Goal: Feedback & Contribution: Contribute content

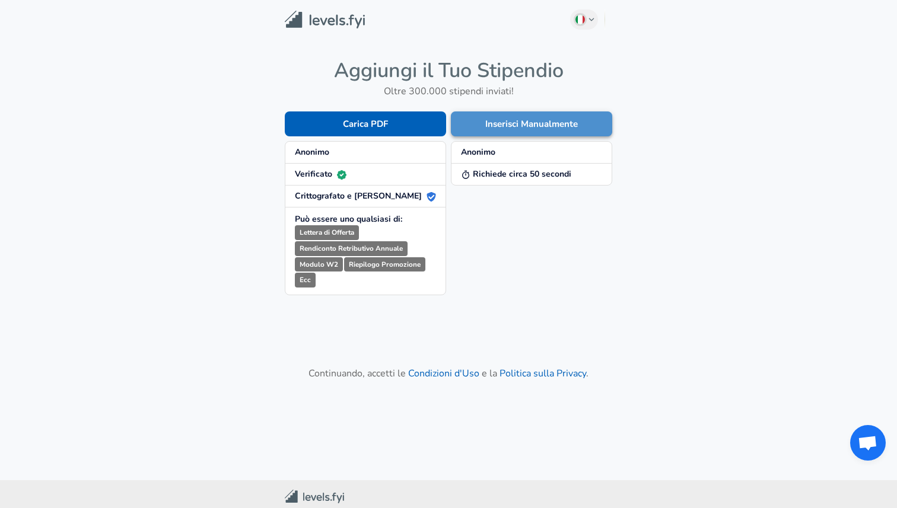
click at [486, 125] on button "Inserisci Manualmente" at bounding box center [531, 124] width 161 height 25
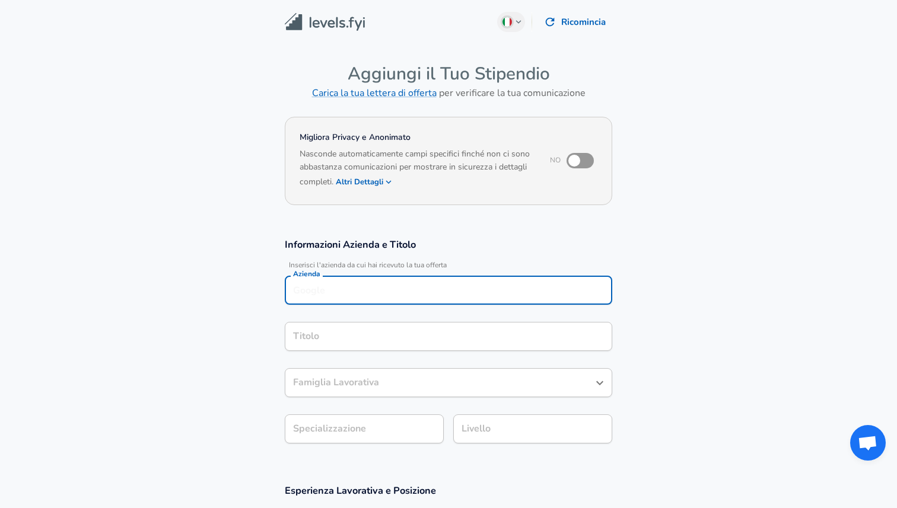
scroll to position [12, 0]
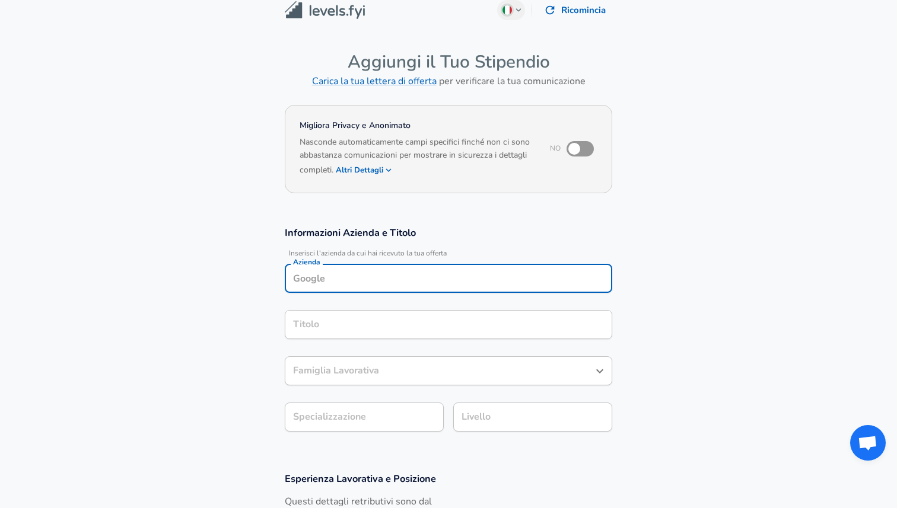
click at [416, 278] on input "Azienda" at bounding box center [448, 278] width 317 height 18
type input "QueueUP"
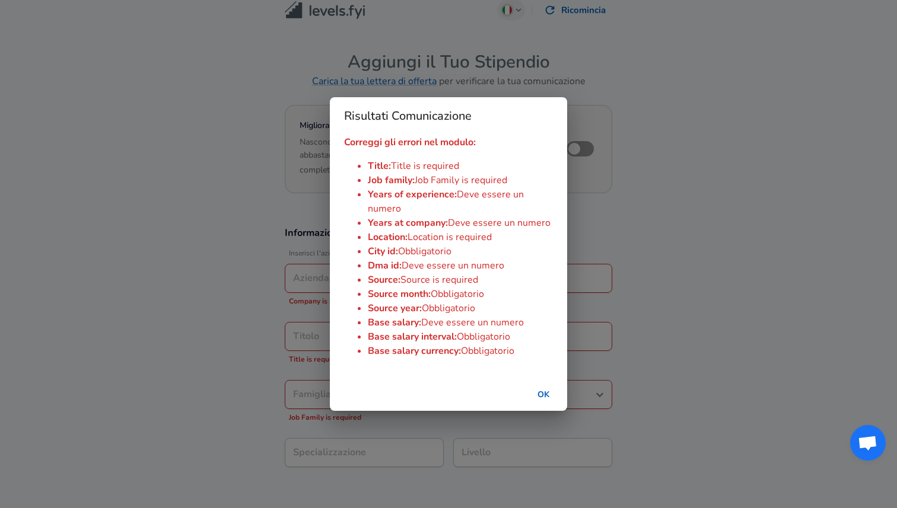
type input "QueueUP"
click at [551, 394] on button "OK" at bounding box center [543, 395] width 38 height 22
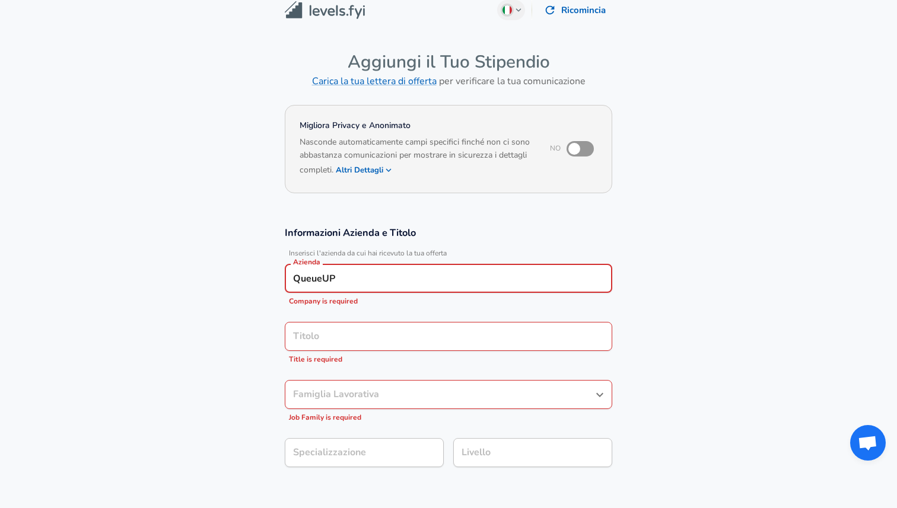
scroll to position [36, 0]
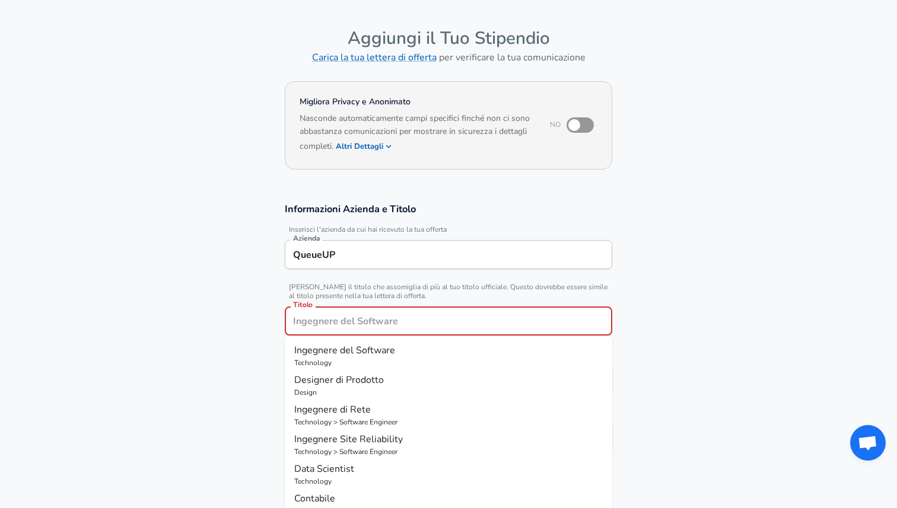
click at [456, 344] on div "Informazioni Azienda e Titolo Inserisci l'azienda da cui hai ricevuto la tua of…" at bounding box center [448, 331] width 356 height 258
click at [463, 361] on p "Technology" at bounding box center [448, 363] width 308 height 11
type input "Ingegnere del Software"
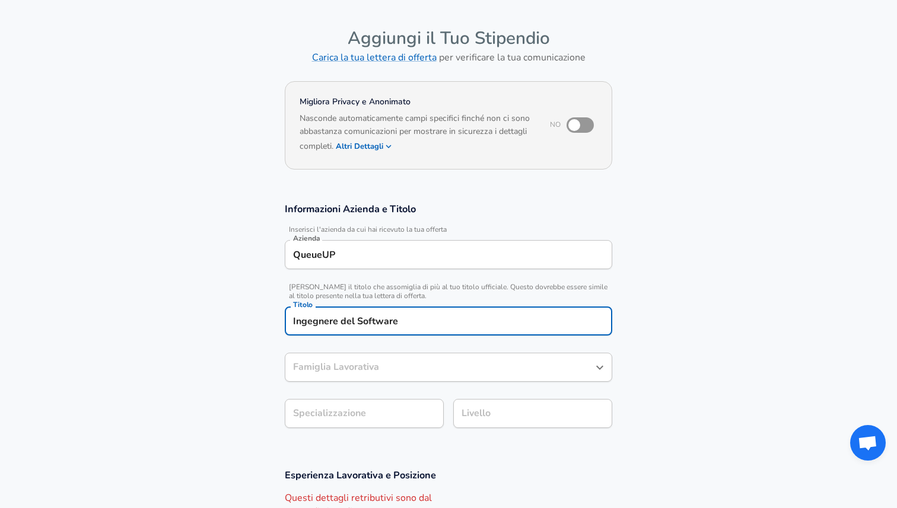
type input "Ingegnere del Software"
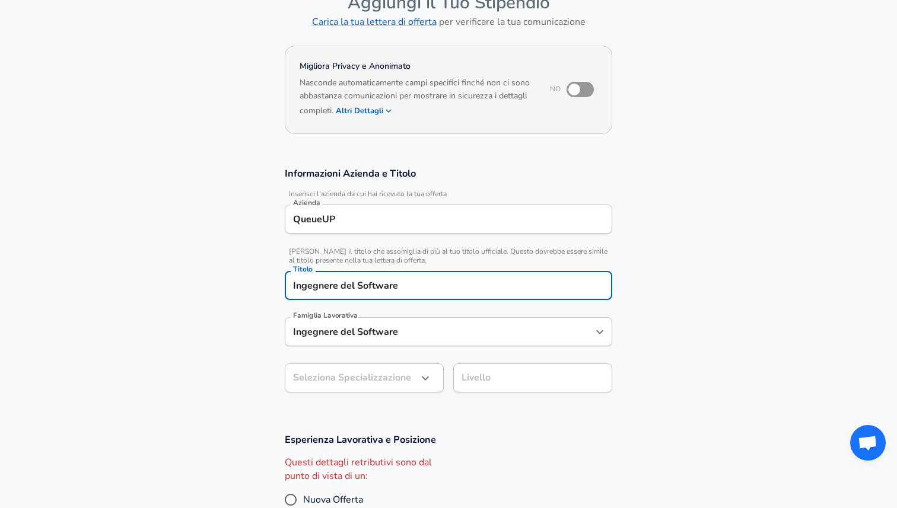
click at [413, 410] on body "Diamo valore alla tua privacy Utilizziamo i cookie per migliorare la tua esperi…" at bounding box center [448, 183] width 897 height 508
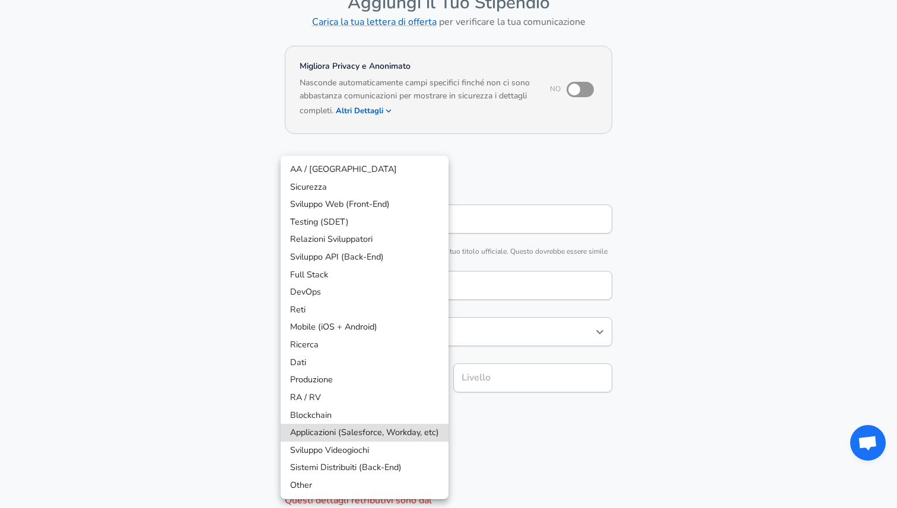
click at [411, 472] on li "Sistemi Distribuiti (Back-End)" at bounding box center [365, 468] width 168 height 18
type input "Distributed Systems (Back-End)"
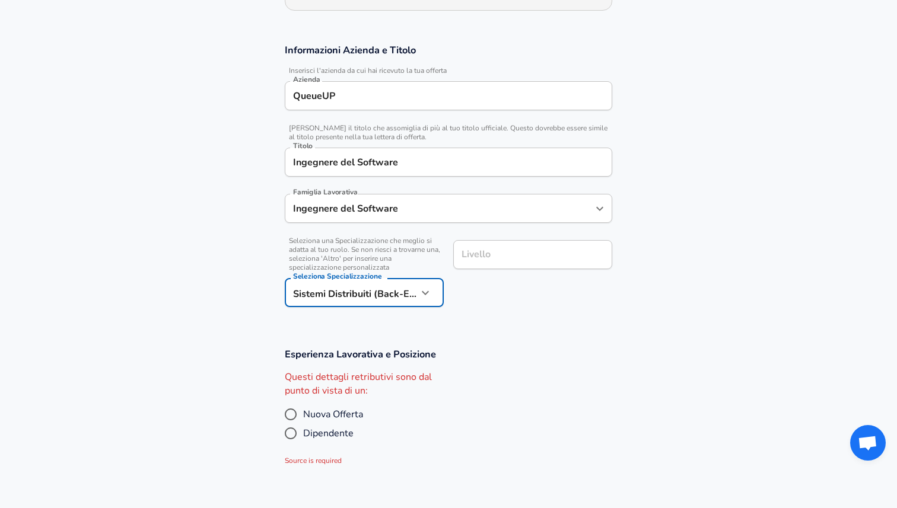
scroll to position [196, 0]
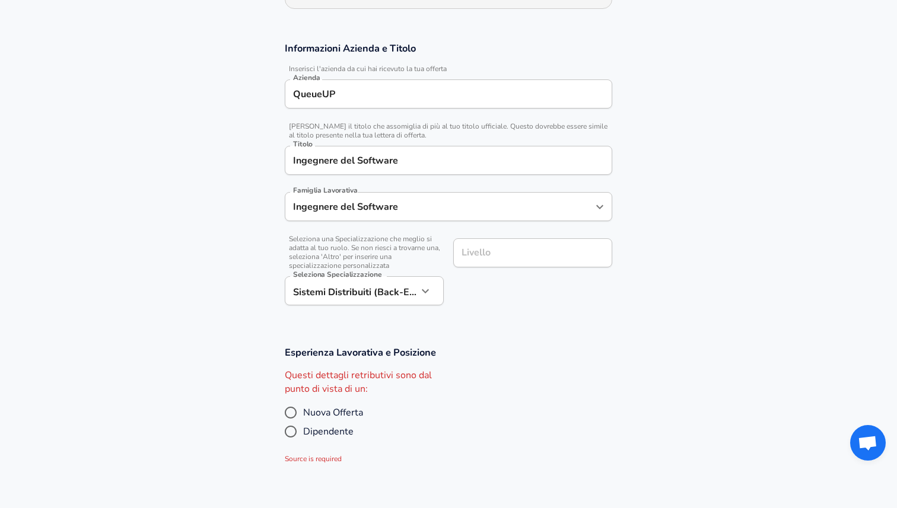
click at [345, 412] on span "Nuova Offerta" at bounding box center [333, 413] width 60 height 14
click at [303, 412] on input "Nuova Offerta" at bounding box center [290, 412] width 25 height 19
radio input "true"
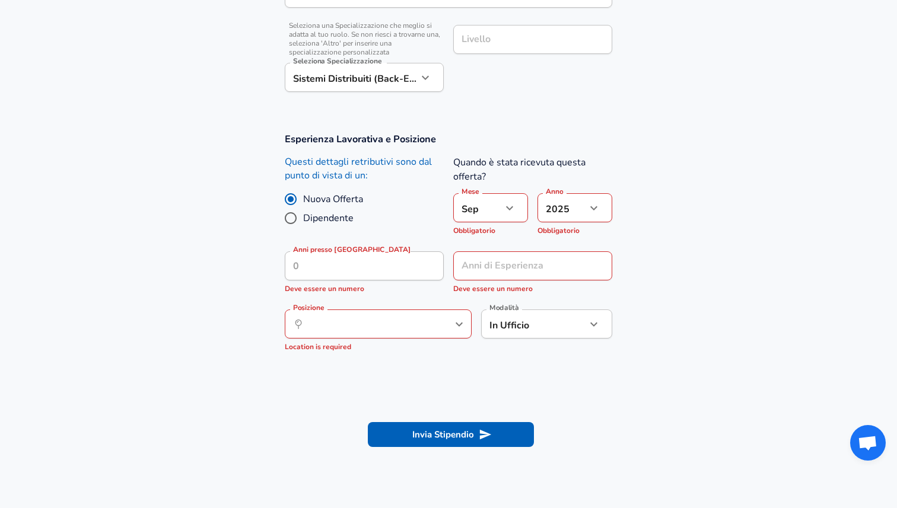
scroll to position [415, 0]
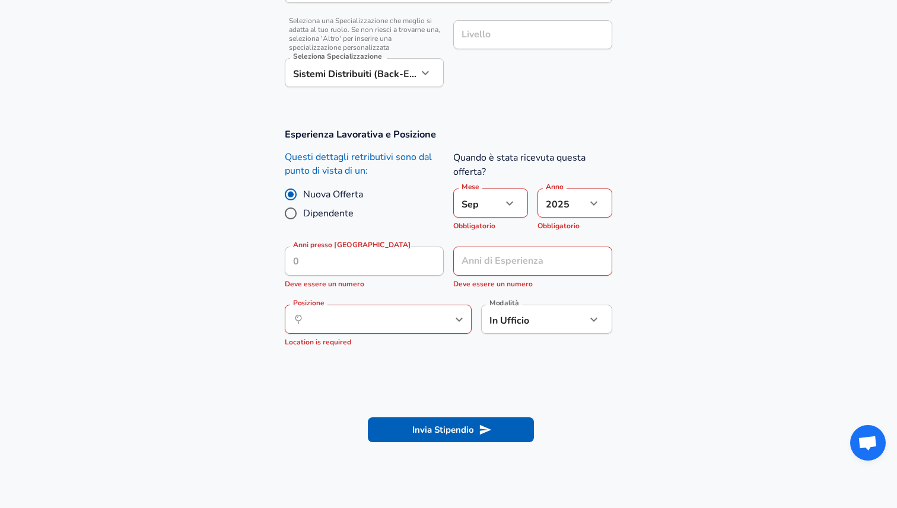
click at [316, 215] on span "Dipendente" at bounding box center [328, 213] width 50 height 14
click at [303, 215] on input "Dipendente" at bounding box center [290, 213] width 25 height 19
radio input "true"
radio input "false"
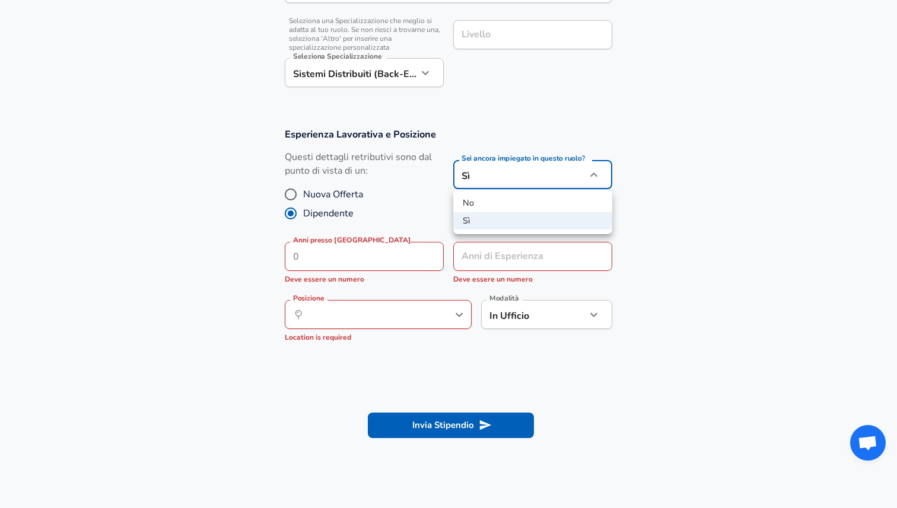
click at [508, 211] on li "No" at bounding box center [532, 204] width 159 height 18
type input "no"
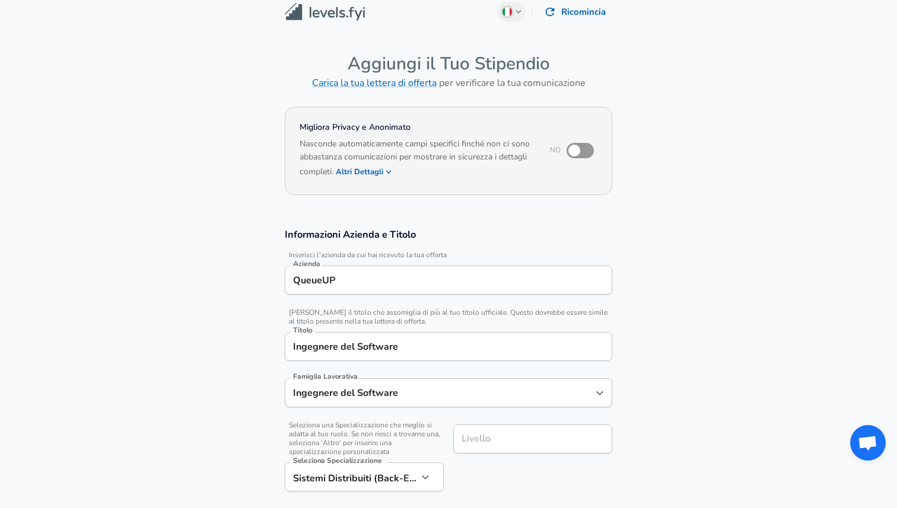
scroll to position [0, 0]
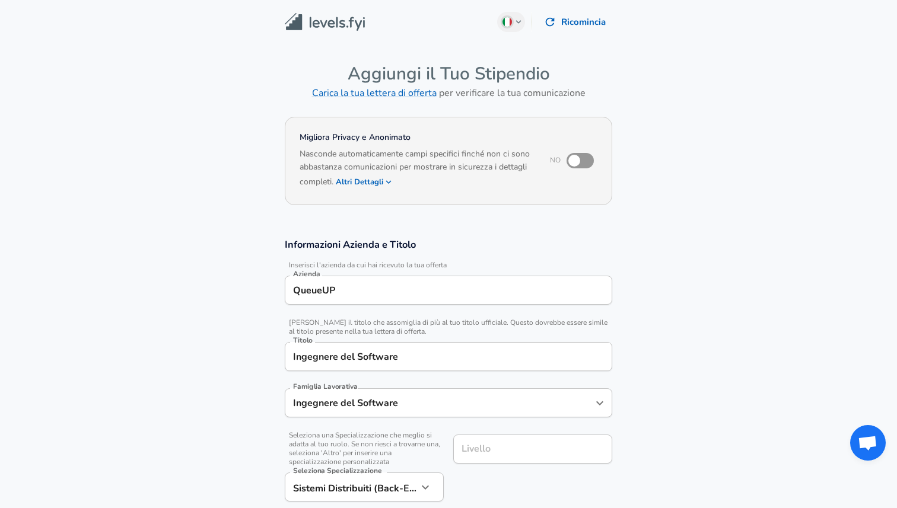
click at [393, 298] on input "QueueUP" at bounding box center [448, 290] width 317 height 18
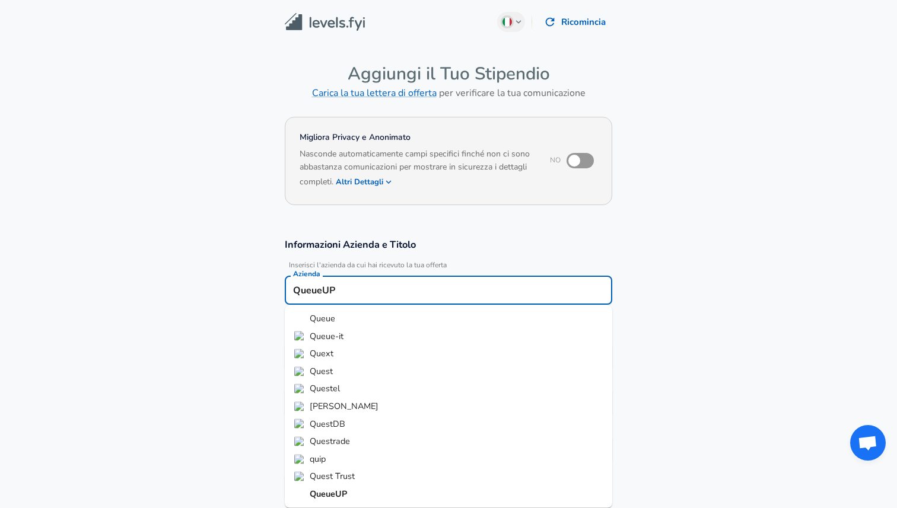
click at [393, 298] on input "QueueUP" at bounding box center [448, 290] width 317 height 18
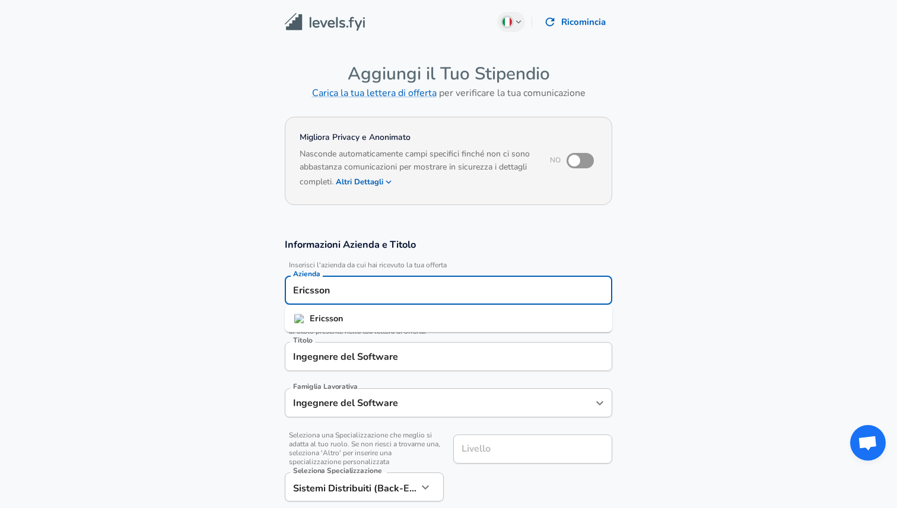
click at [419, 322] on li "Ericsson" at bounding box center [448, 319] width 327 height 18
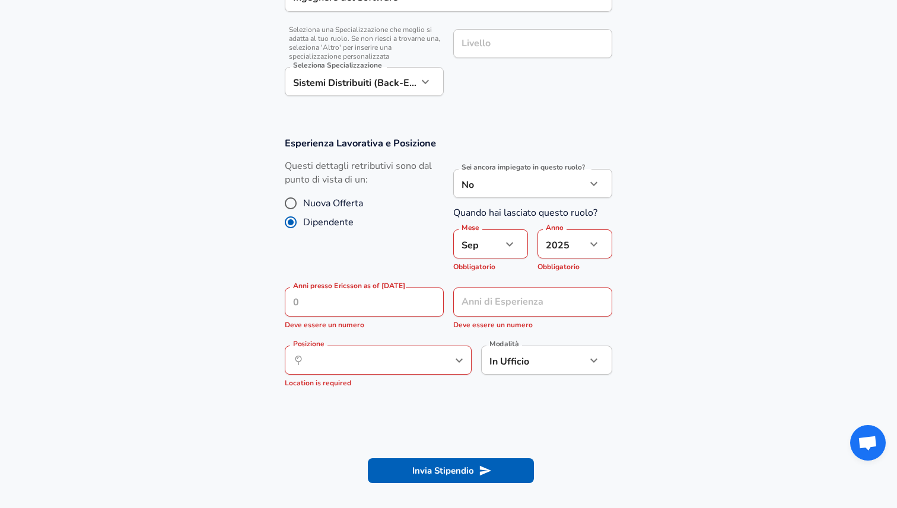
scroll to position [407, 0]
type input "Ericsson"
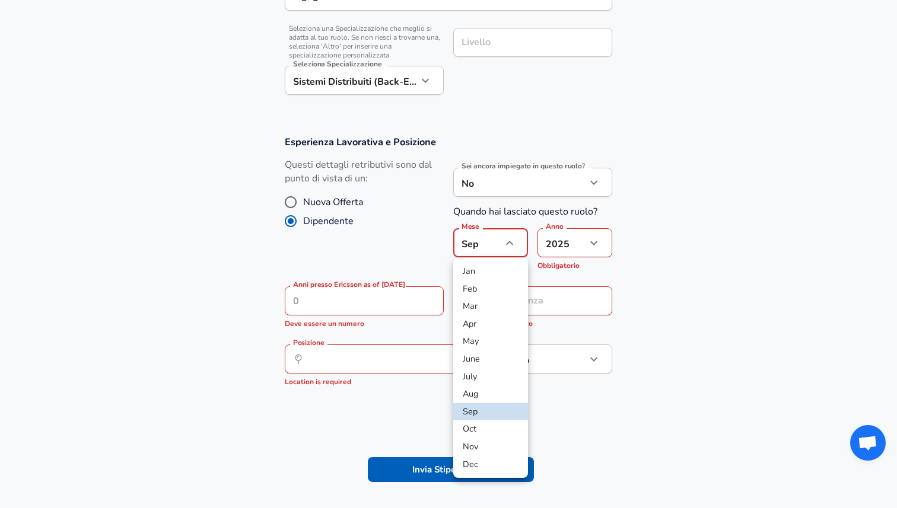
click at [490, 312] on li "Mar" at bounding box center [490, 307] width 75 height 18
type input "3"
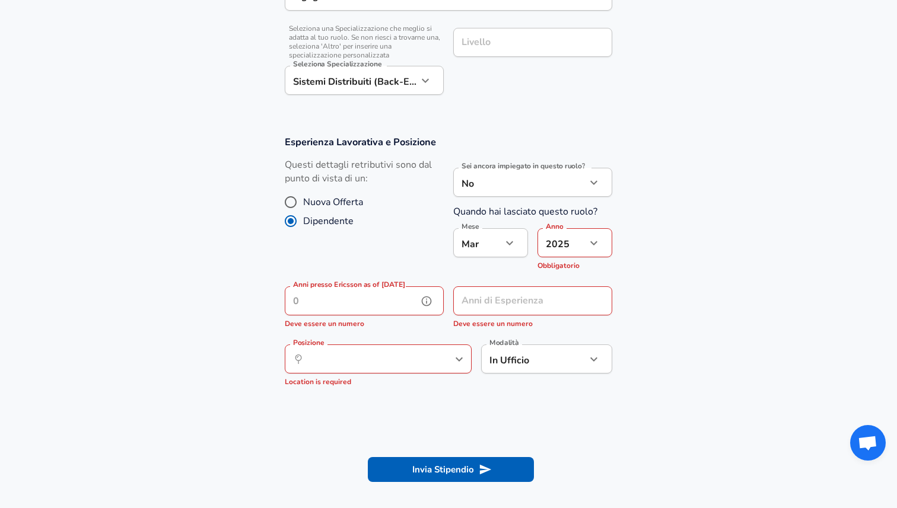
click at [400, 298] on input "Anni presso Ericsson as of [DATE]" at bounding box center [351, 301] width 133 height 29
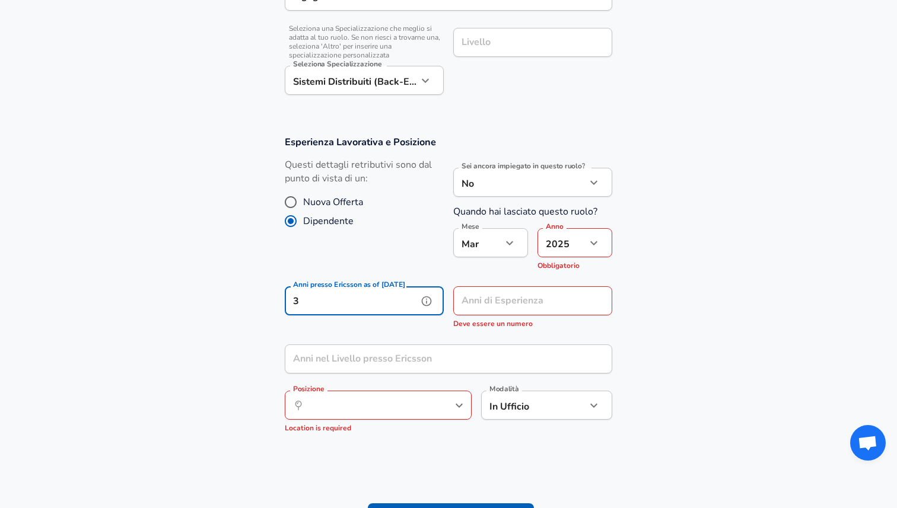
type input "3"
click at [396, 410] on input "Posizione" at bounding box center [365, 405] width 122 height 18
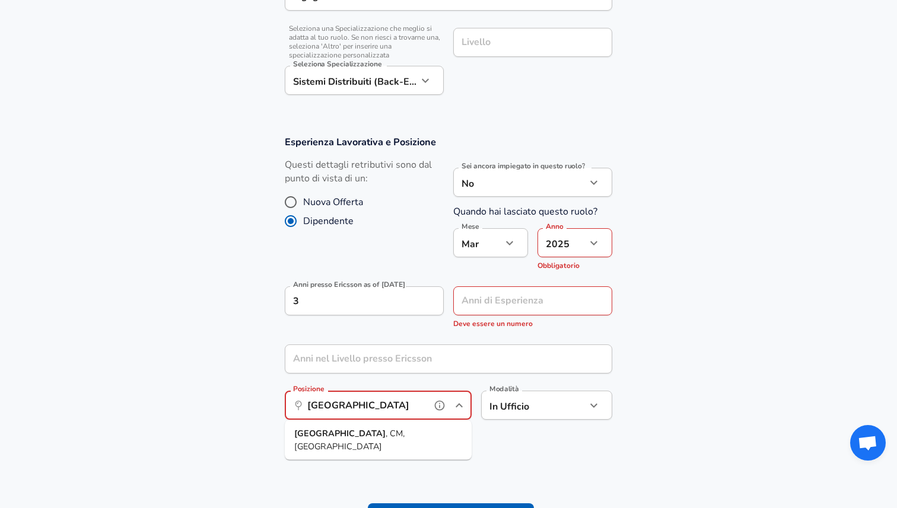
click at [396, 432] on li "[GEOGRAPHIC_DATA] , CM, [GEOGRAPHIC_DATA]" at bounding box center [378, 440] width 187 height 30
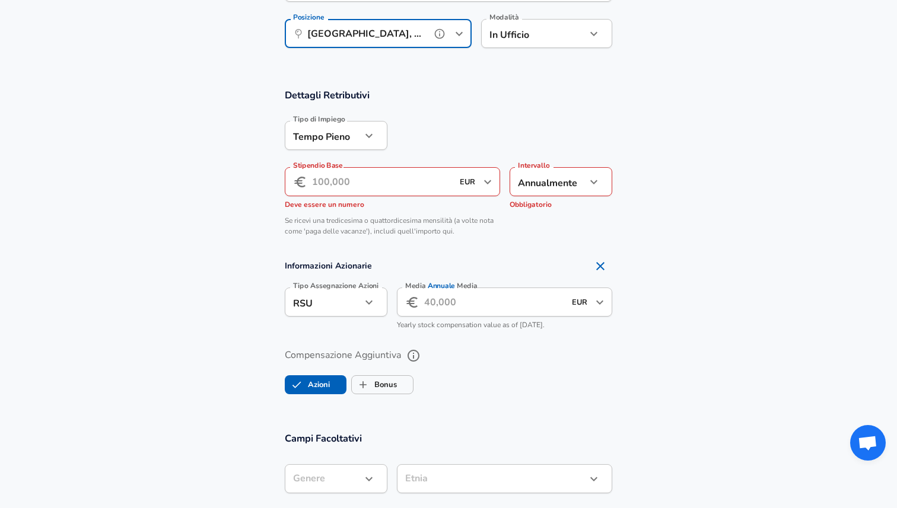
scroll to position [780, 0]
type input "[GEOGRAPHIC_DATA], CM, [GEOGRAPHIC_DATA]"
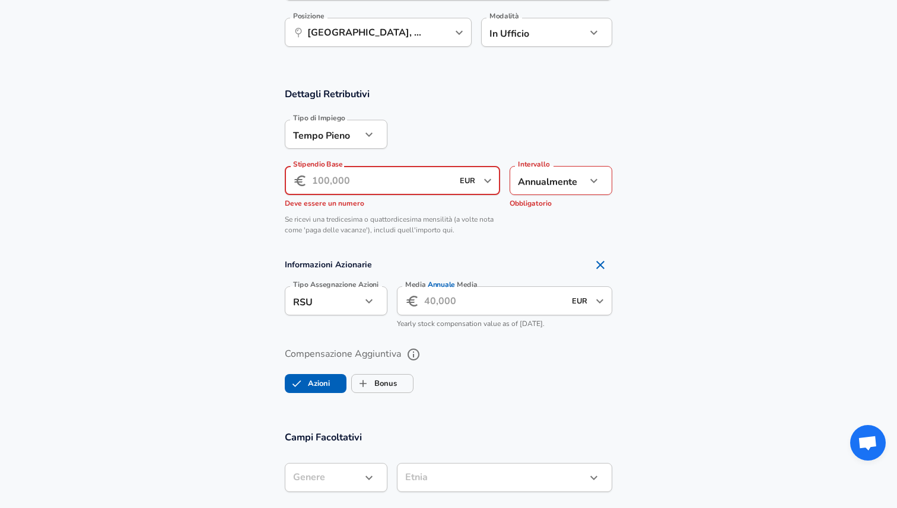
click at [384, 183] on input "Stipendio Base" at bounding box center [382, 180] width 141 height 29
type input "6"
type input "4"
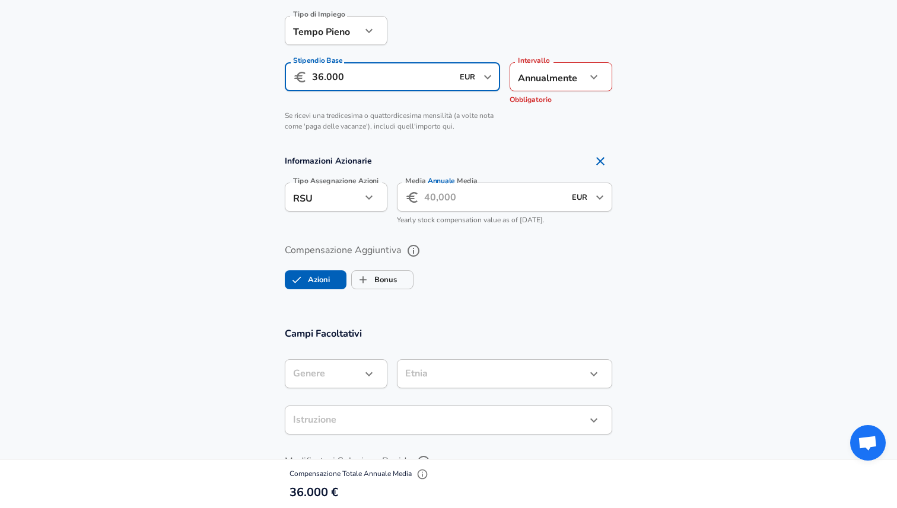
scroll to position [887, 0]
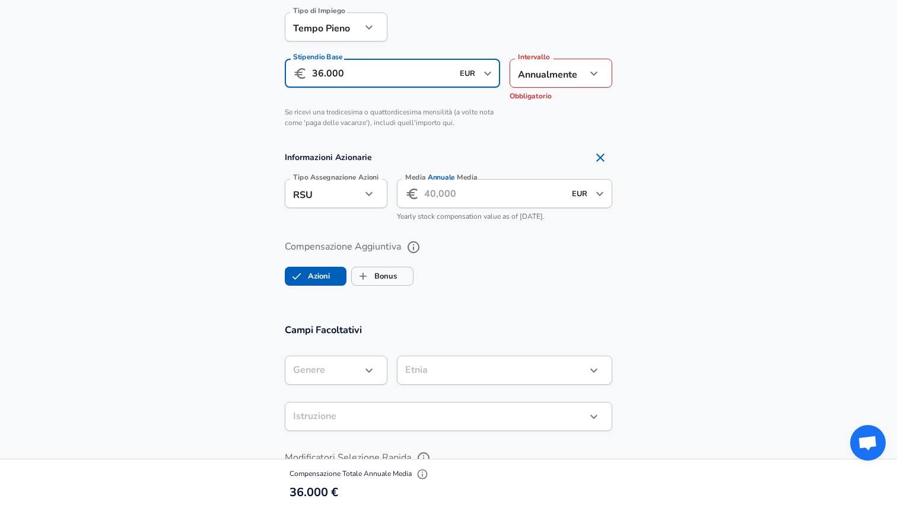
type input "36.000"
click at [600, 157] on icon "Remove Section" at bounding box center [600, 158] width 8 height 8
checkbox input "false"
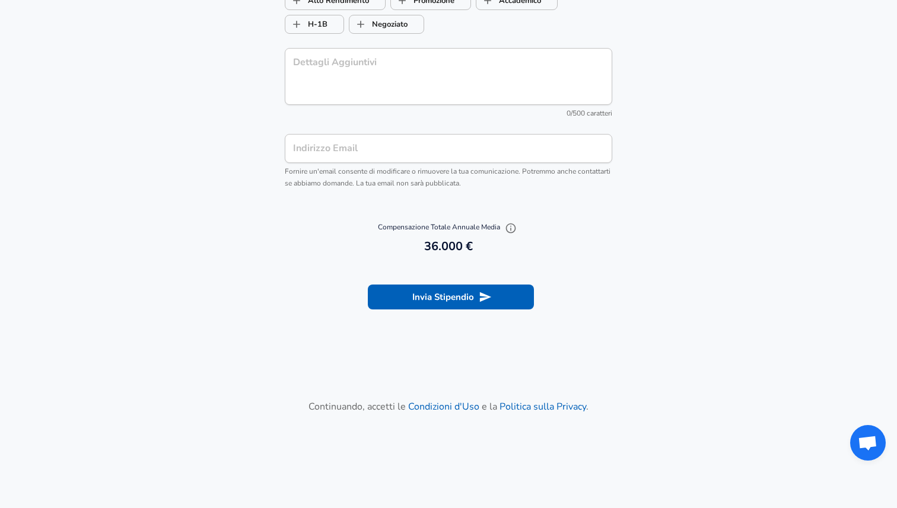
scroll to position [1370, 0]
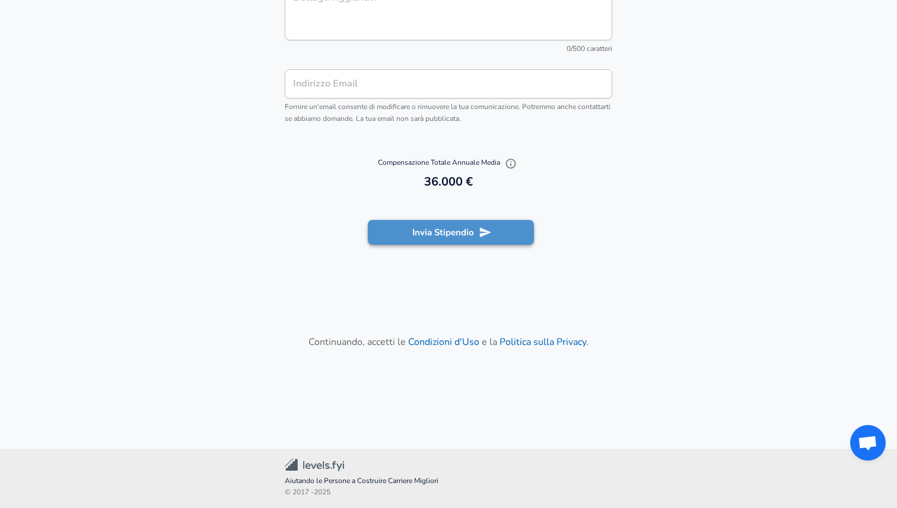
click at [505, 229] on button "Invia Stipendio" at bounding box center [451, 232] width 166 height 25
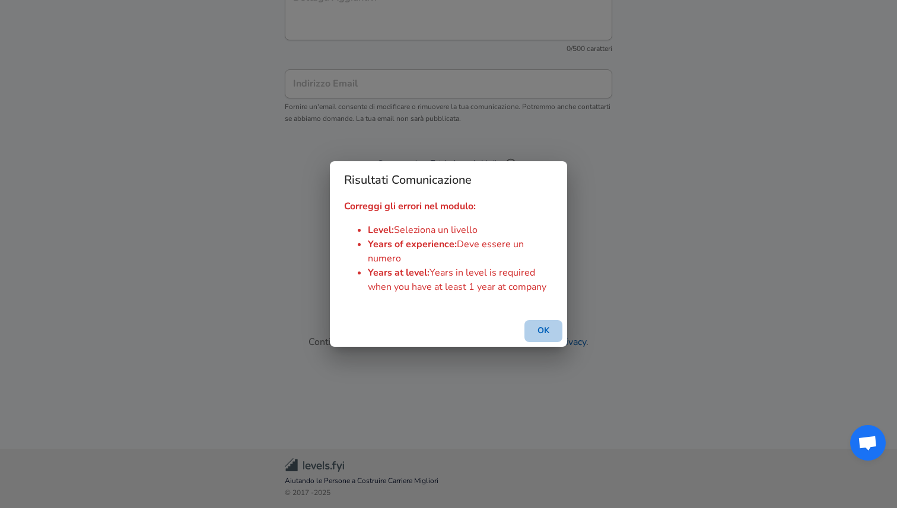
click at [547, 330] on button "OK" at bounding box center [543, 331] width 38 height 22
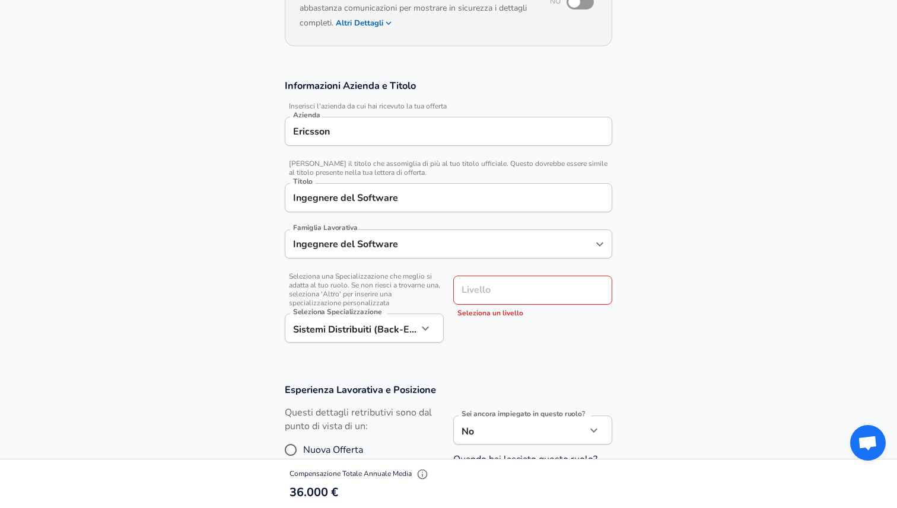
scroll to position [183, 0]
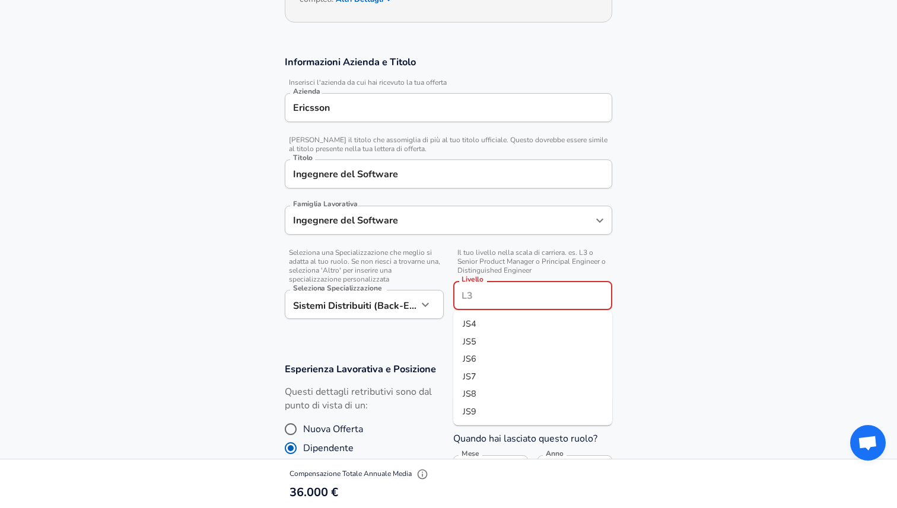
click at [546, 294] on input "Livello" at bounding box center [533, 296] width 148 height 18
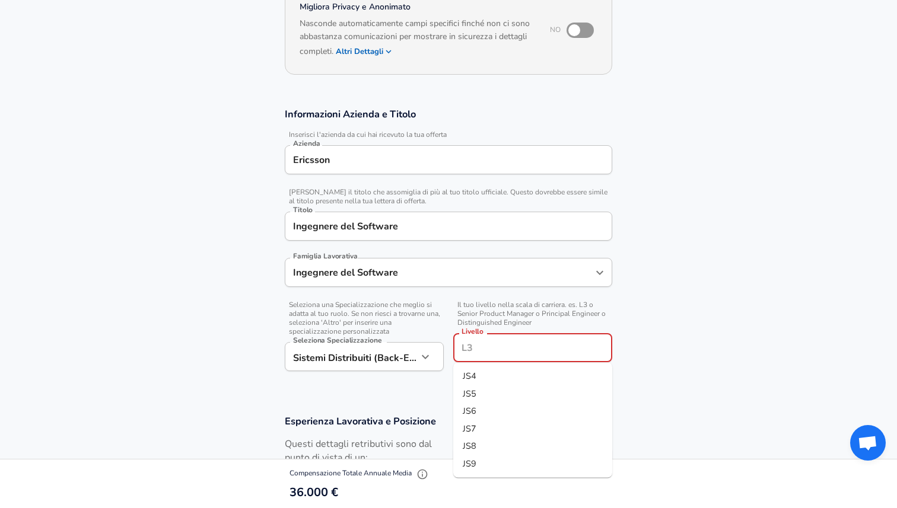
scroll to position [129, 0]
type input "2"
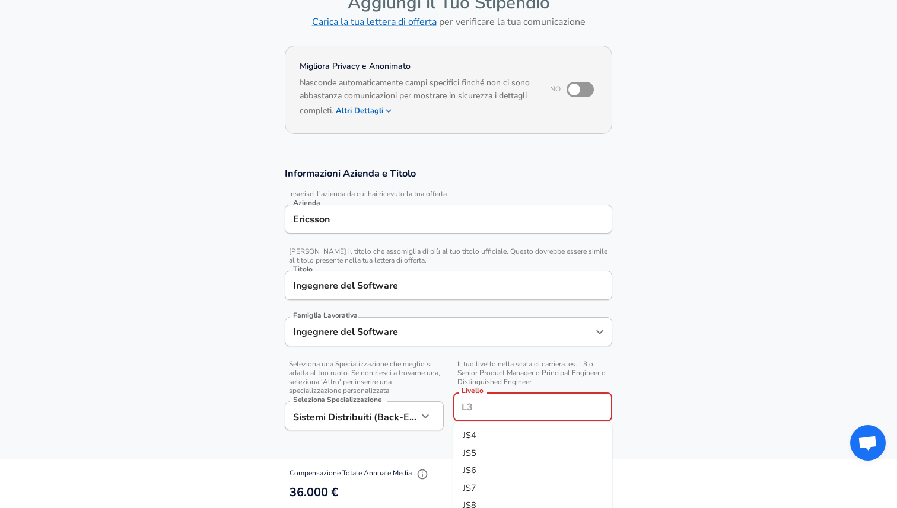
scroll to position [75, 0]
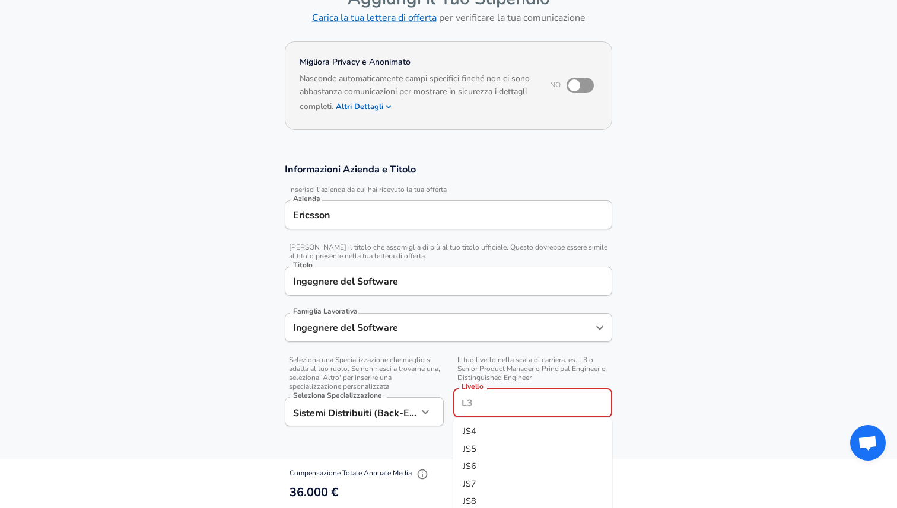
click at [480, 426] on li "JS4" at bounding box center [532, 432] width 159 height 18
type input "JS4"
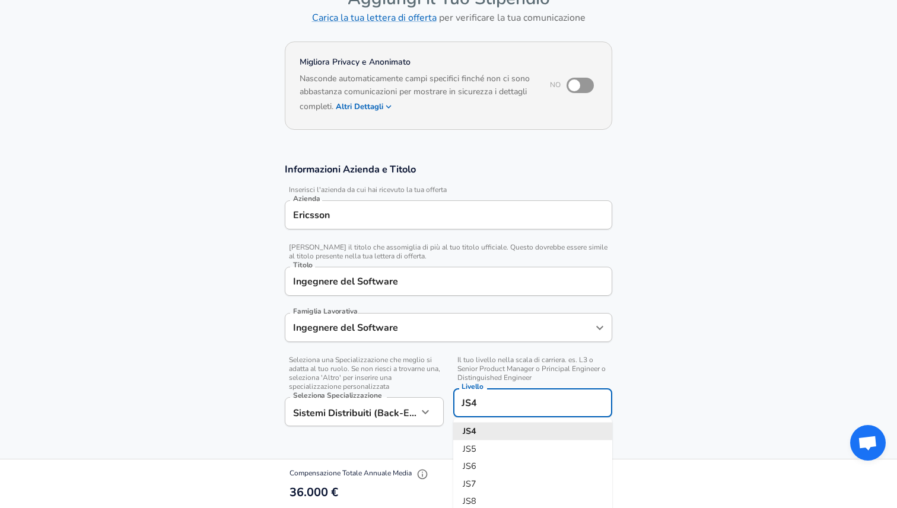
click at [490, 403] on input "JS4" at bounding box center [533, 403] width 148 height 18
click at [495, 436] on li "JS4" at bounding box center [532, 432] width 159 height 18
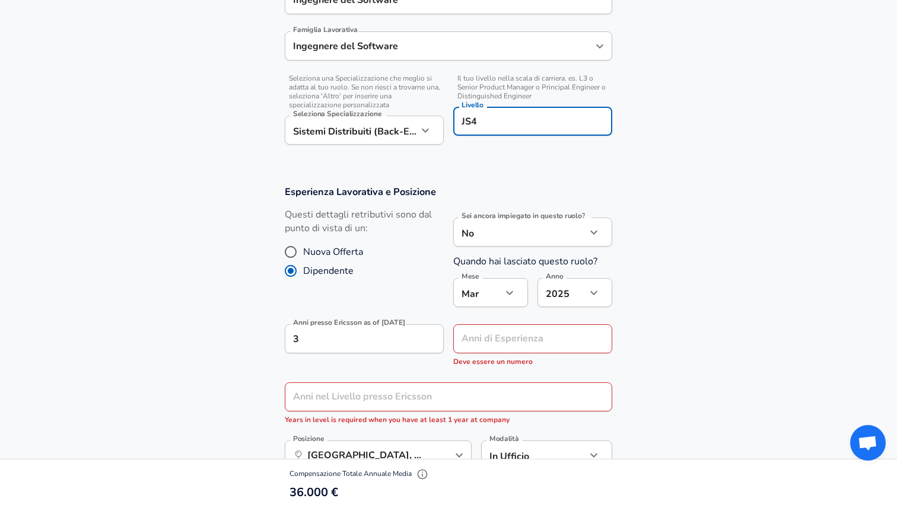
scroll to position [443, 0]
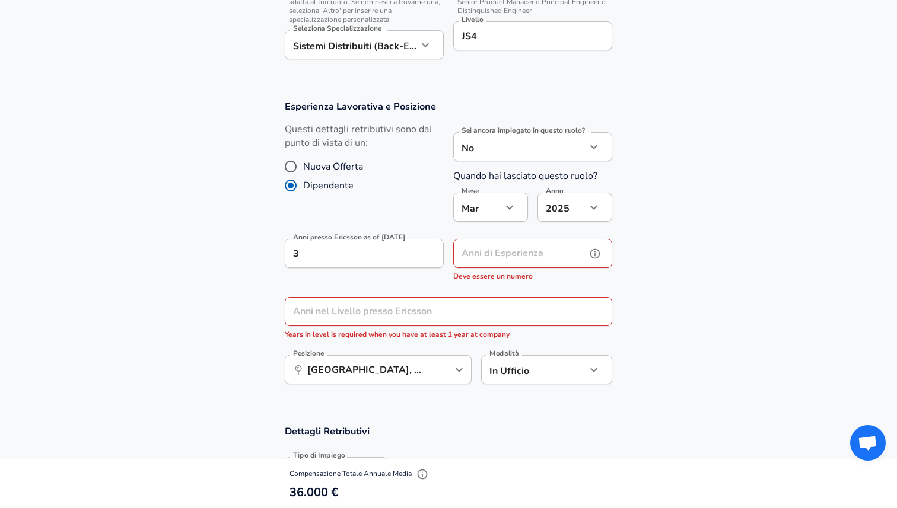
click at [505, 257] on input "Anni di Esperienza" at bounding box center [519, 253] width 133 height 29
type input "2"
type input "3"
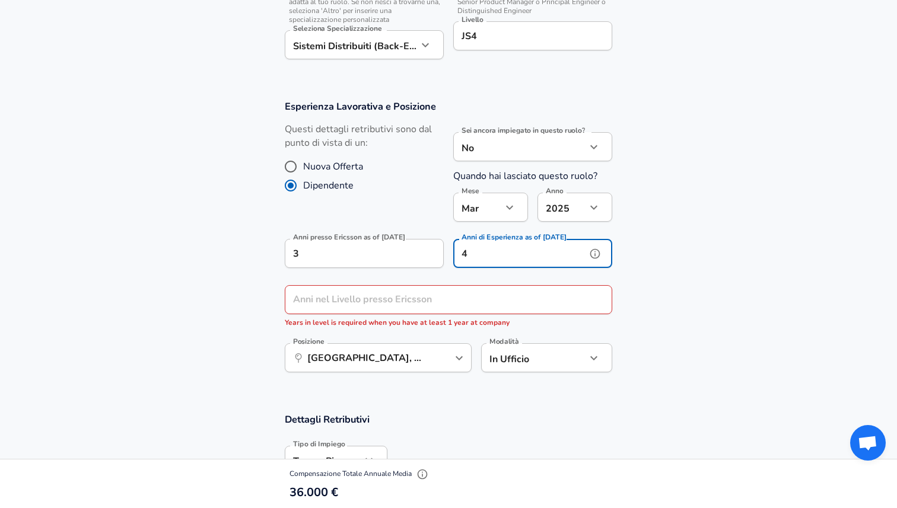
type input "4"
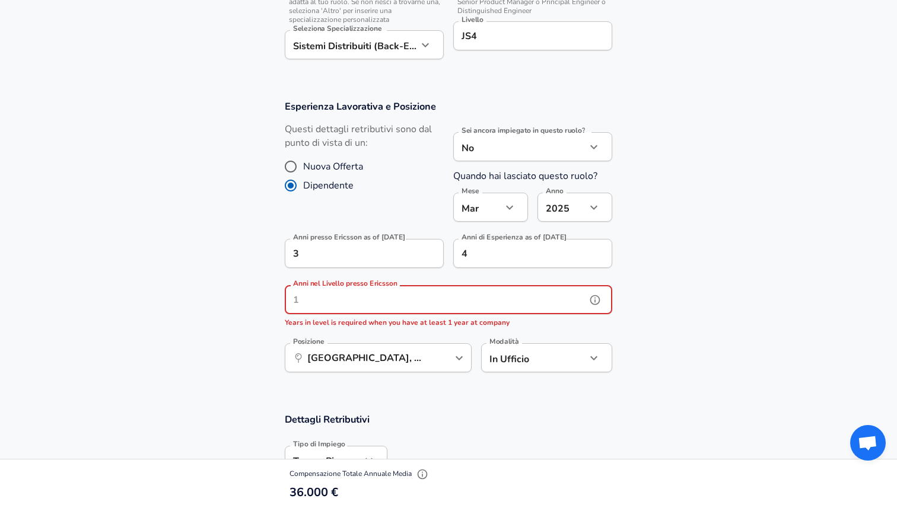
click at [470, 294] on input "Anni nel Livello presso Ericsson" at bounding box center [435, 299] width 301 height 29
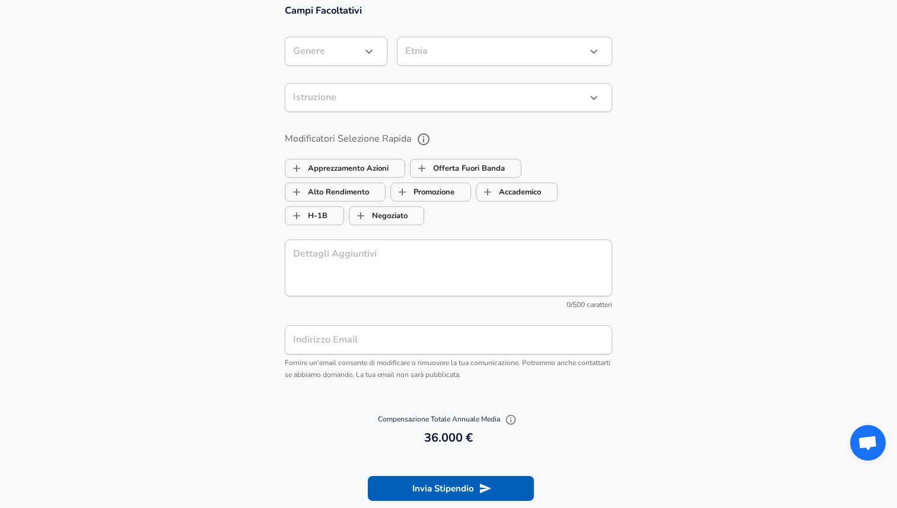
scroll to position [1163, 0]
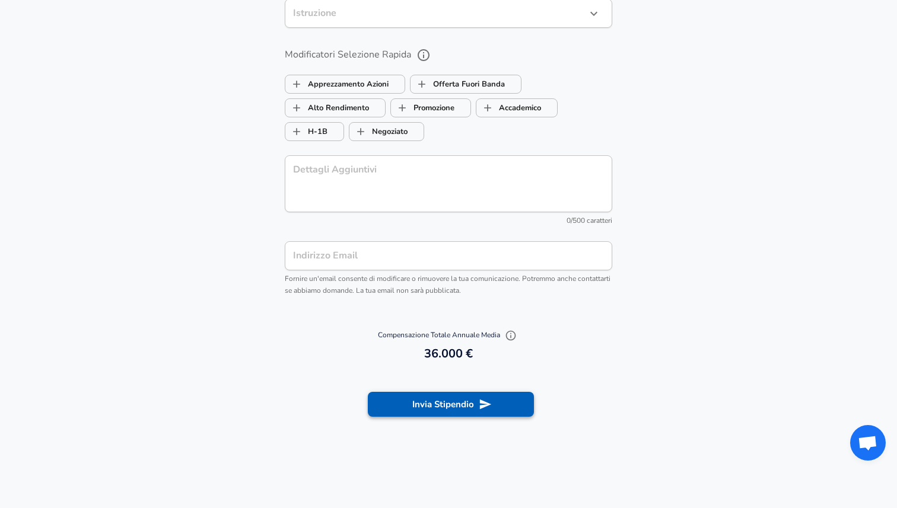
type input "3"
click at [466, 402] on button "Invia Stipendio" at bounding box center [451, 404] width 166 height 25
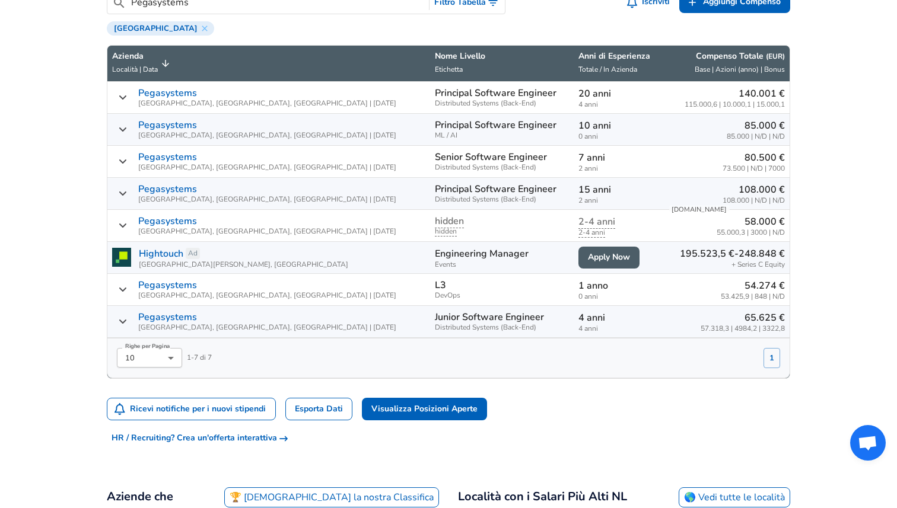
scroll to position [448, 0]
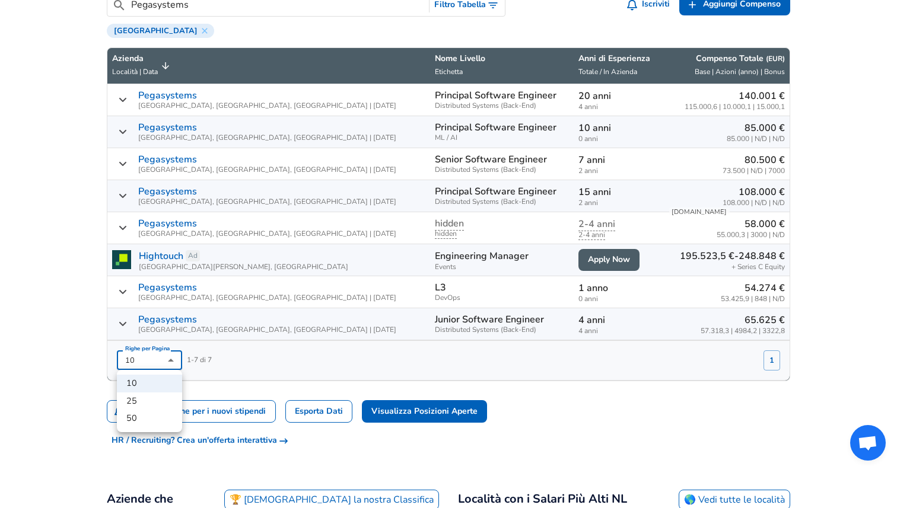
click at [157, 415] on li "50" at bounding box center [149, 419] width 65 height 18
type input "50"
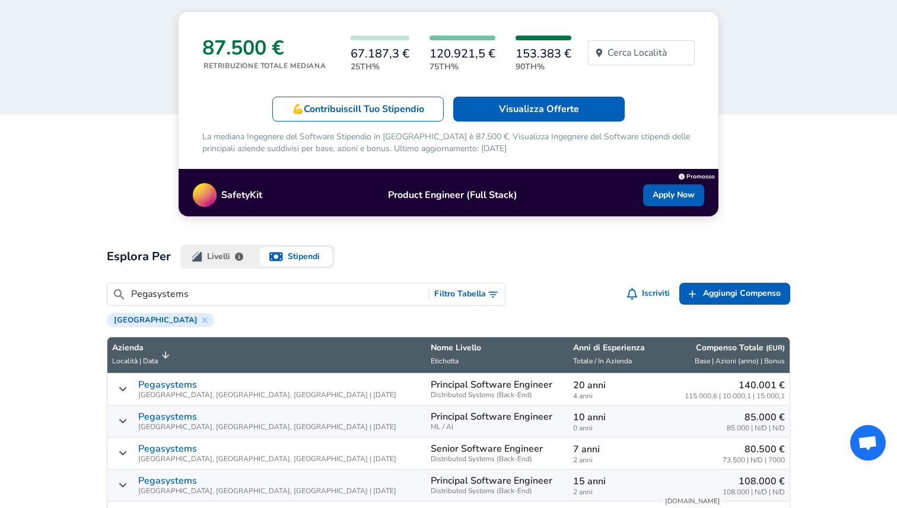
scroll to position [313, 0]
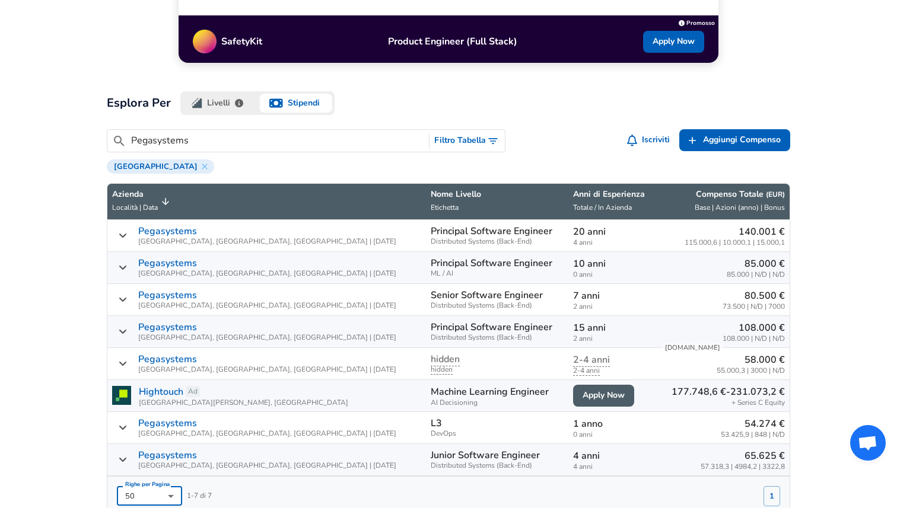
click at [464, 145] on button "Filtro Tabella" at bounding box center [466, 141] width 75 height 22
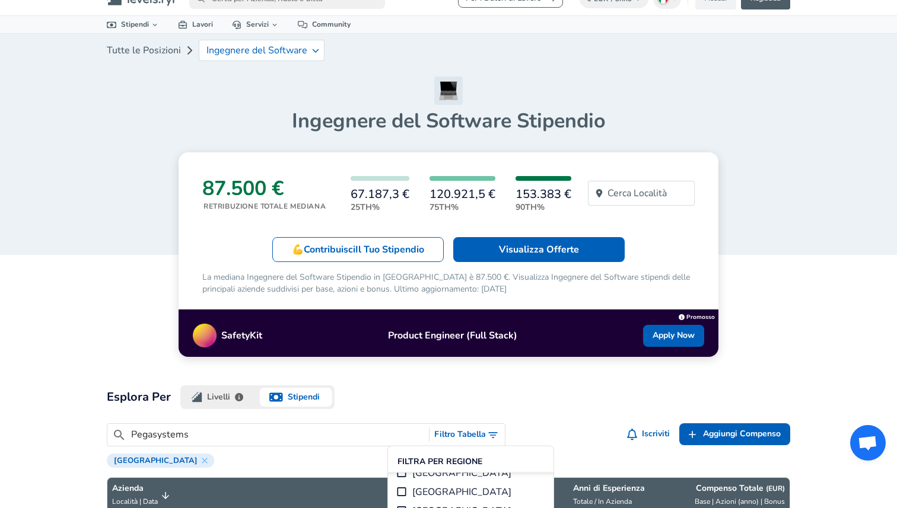
scroll to position [0, 0]
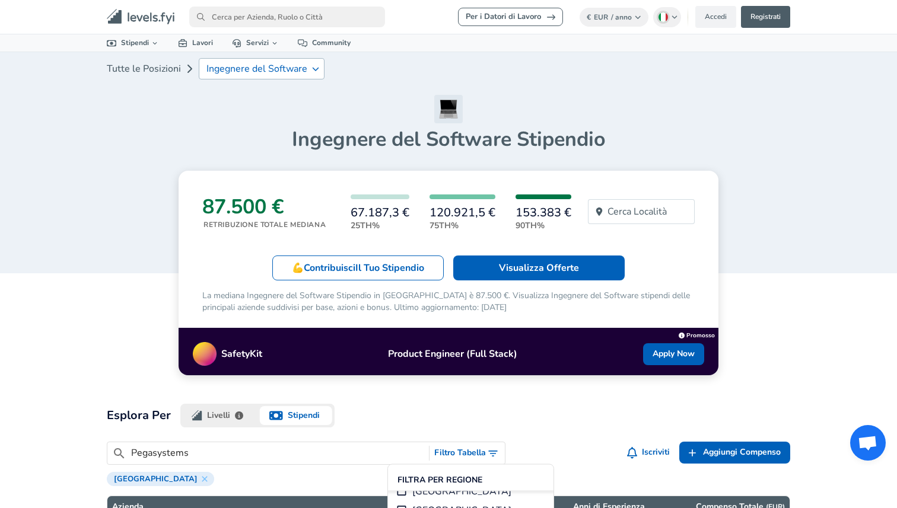
click at [279, 64] on p "Ingegnere del Software" at bounding box center [256, 68] width 101 height 11
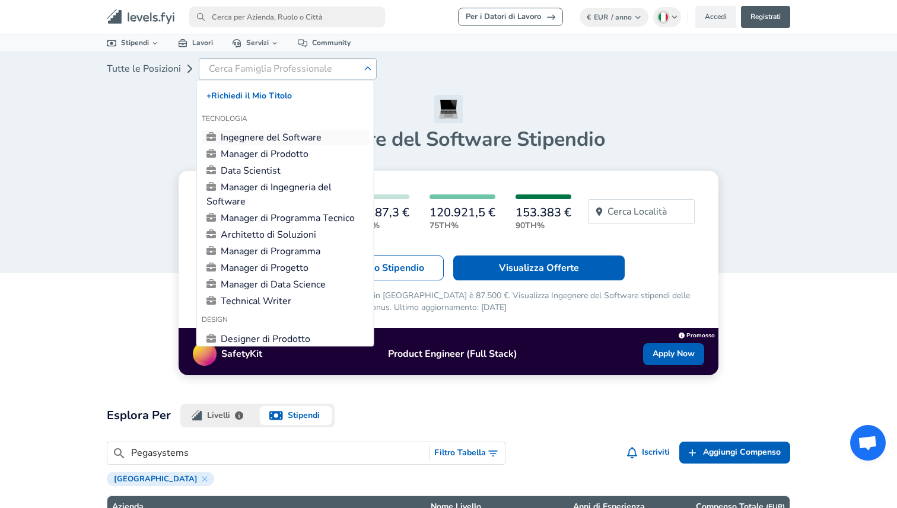
click at [289, 136] on link "Ingegnere del Software" at bounding box center [285, 137] width 167 height 14
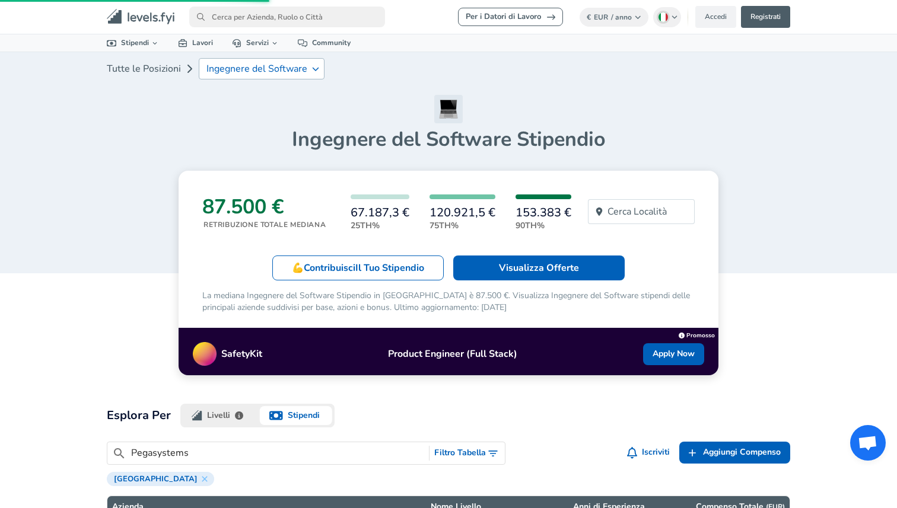
type input "10"
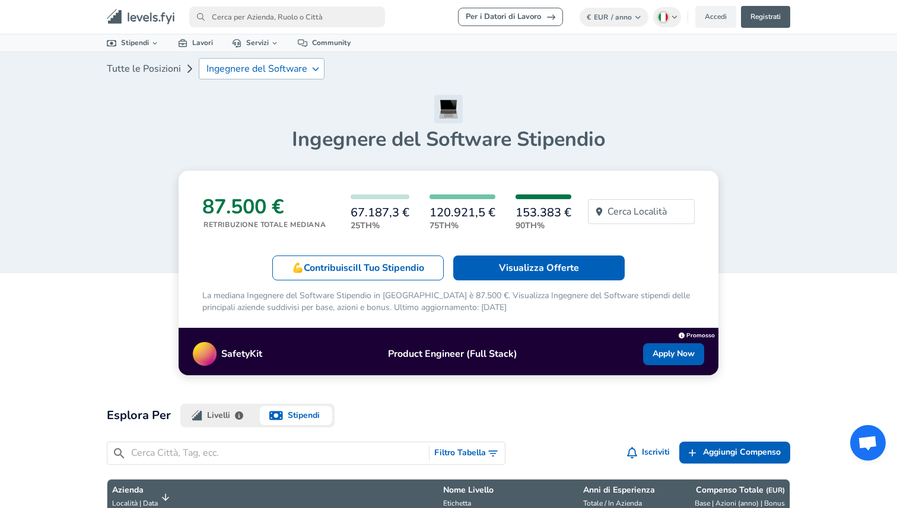
click at [266, 215] on h3 "87.500 €" at bounding box center [263, 207] width 123 height 25
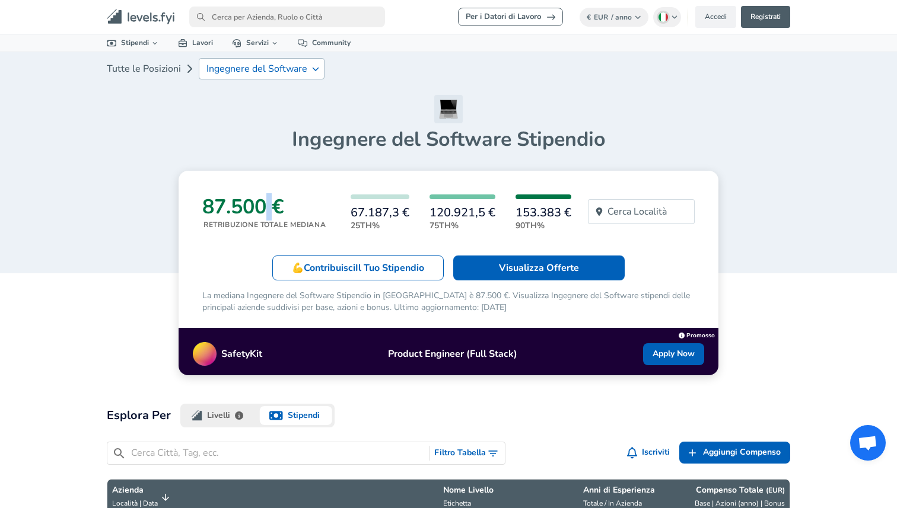
click at [266, 215] on h3 "87.500 €" at bounding box center [263, 207] width 123 height 25
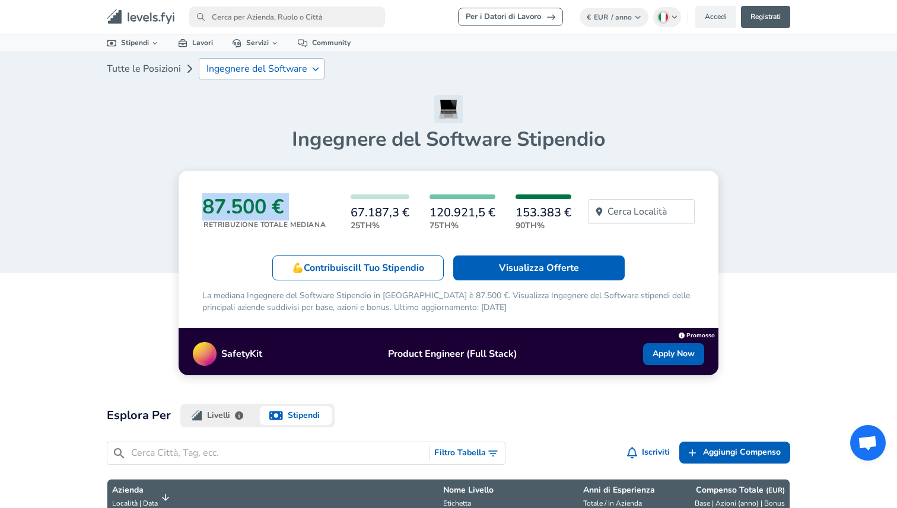
click at [266, 215] on h3 "87.500 €" at bounding box center [263, 207] width 123 height 25
click at [627, 208] on p "Cerca Località" at bounding box center [636, 212] width 59 height 14
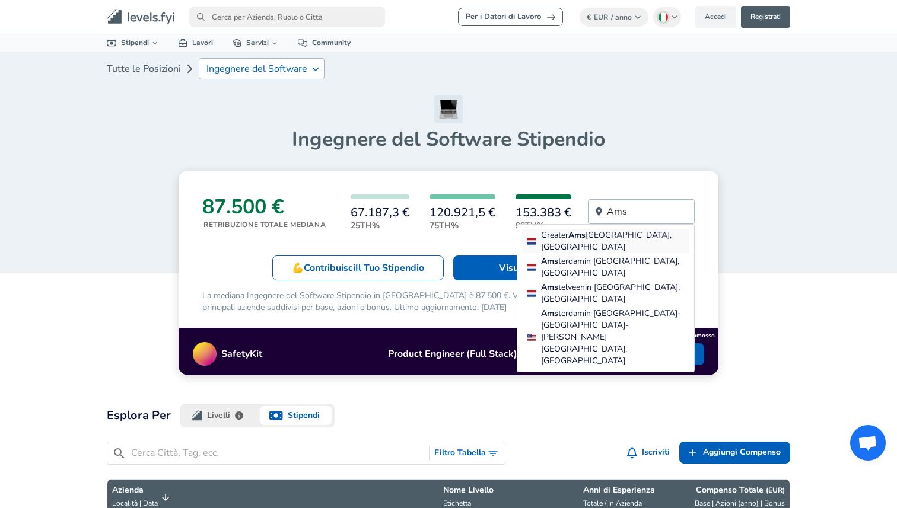
type input "Ams"
click at [638, 235] on span "[GEOGRAPHIC_DATA], [GEOGRAPHIC_DATA]" at bounding box center [606, 241] width 130 height 23
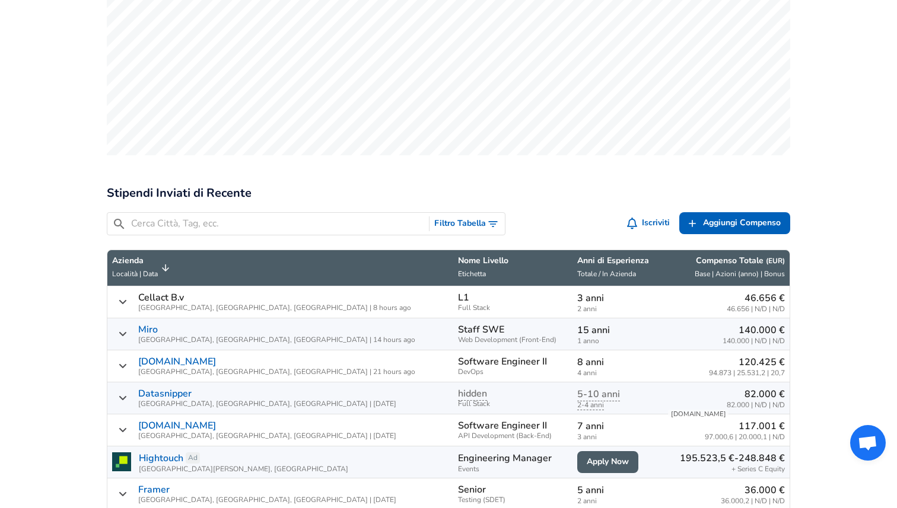
scroll to position [476, 0]
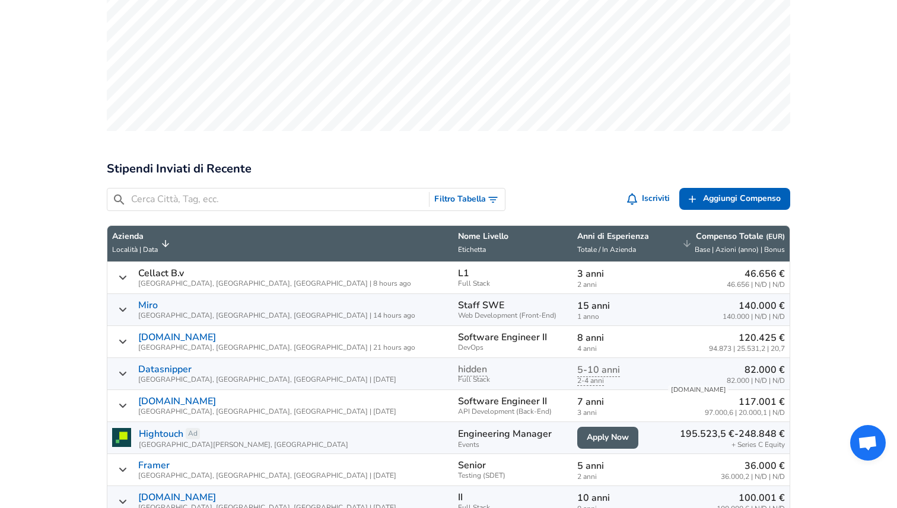
click at [688, 231] on span "Compenso Totale ( EUR ) Base | Azioni (anno) | Bonus" at bounding box center [726, 244] width 118 height 26
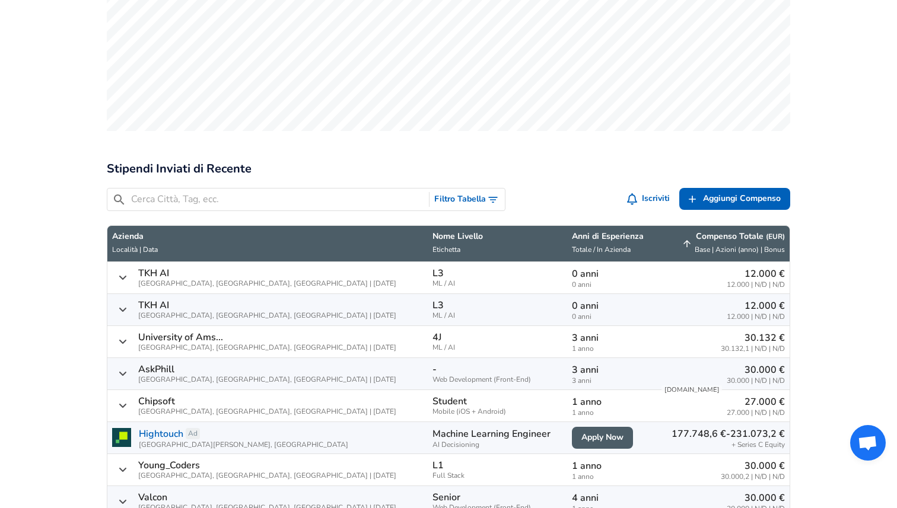
click at [688, 231] on span "Compenso Totale ( EUR ) Base | Azioni (anno) | Bonus" at bounding box center [722, 244] width 125 height 26
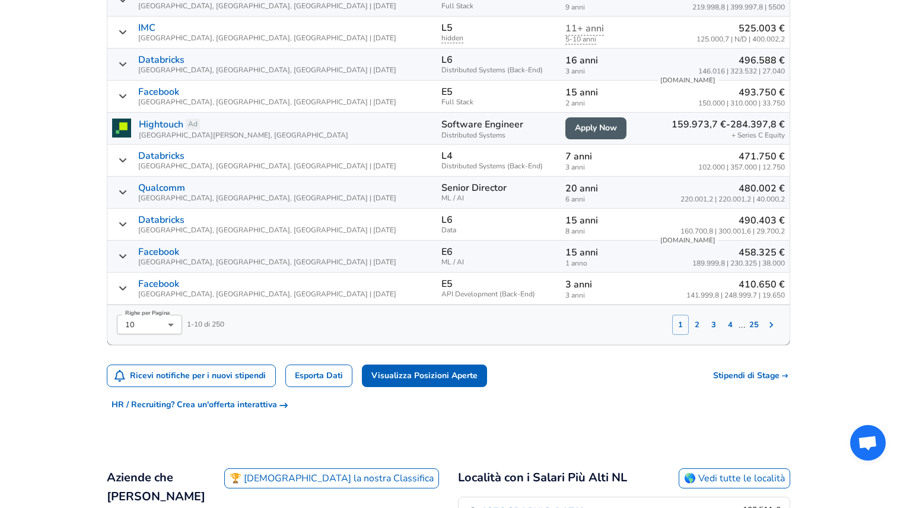
scroll to position [788, 0]
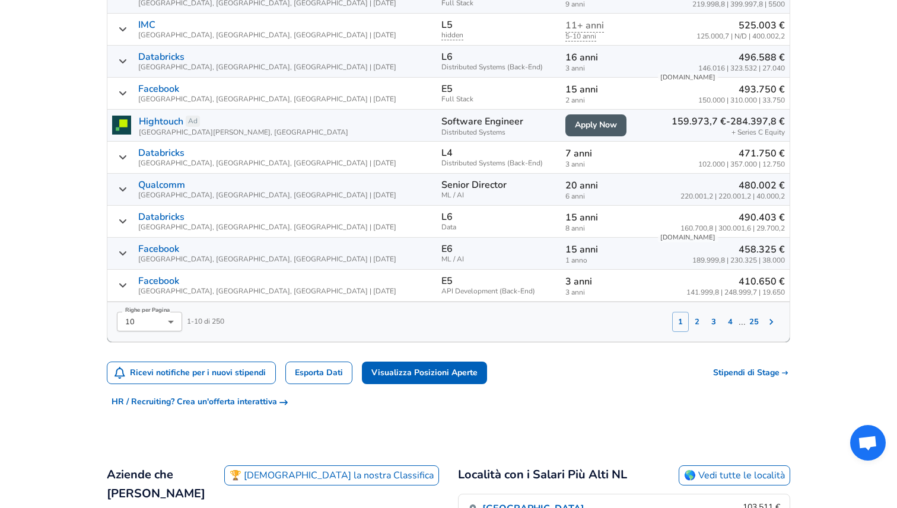
click at [164, 347] on li "50" at bounding box center [149, 355] width 65 height 18
type input "50"
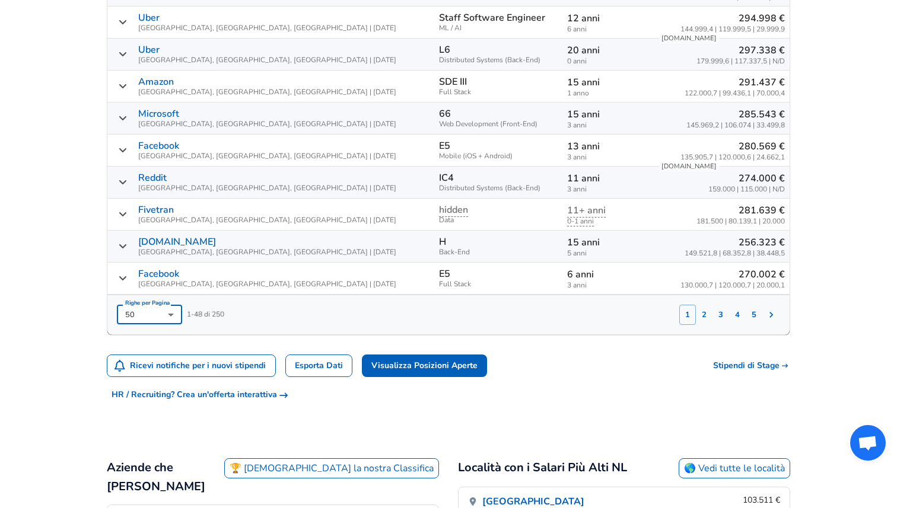
scroll to position [2075, 0]
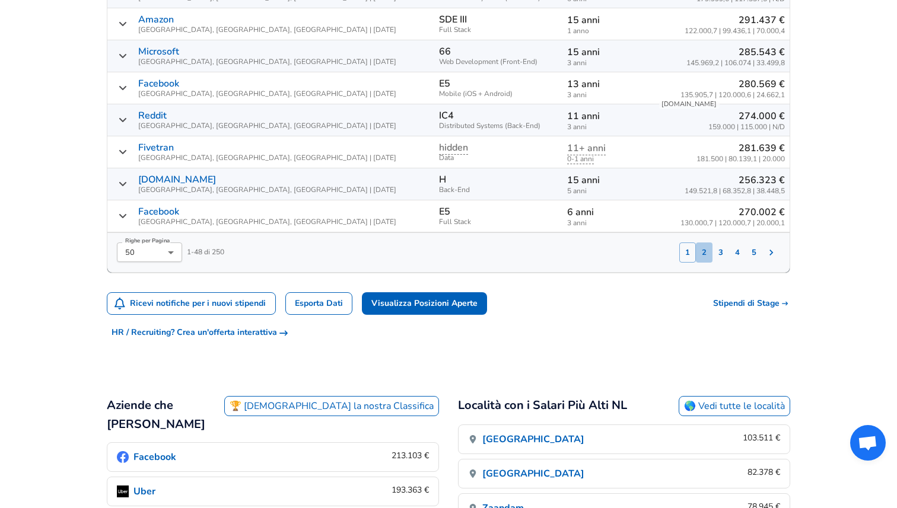
click at [704, 243] on button "2" at bounding box center [704, 253] width 17 height 20
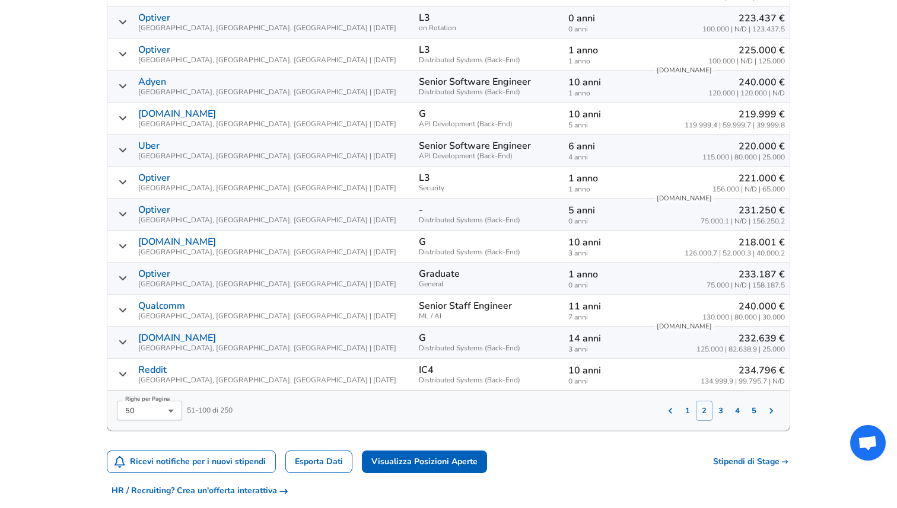
scroll to position [1979, 0]
click at [717, 402] on button "3" at bounding box center [720, 412] width 17 height 20
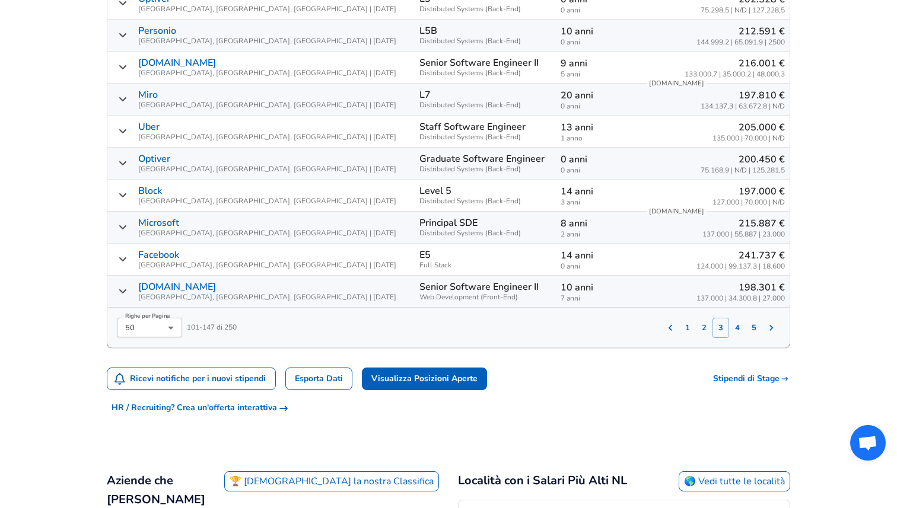
scroll to position [1959, 0]
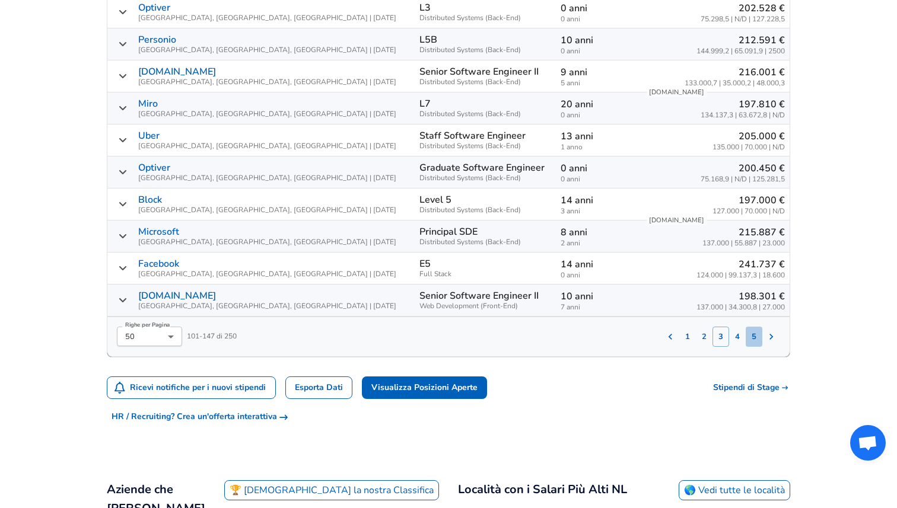
click at [756, 327] on button "5" at bounding box center [754, 337] width 17 height 20
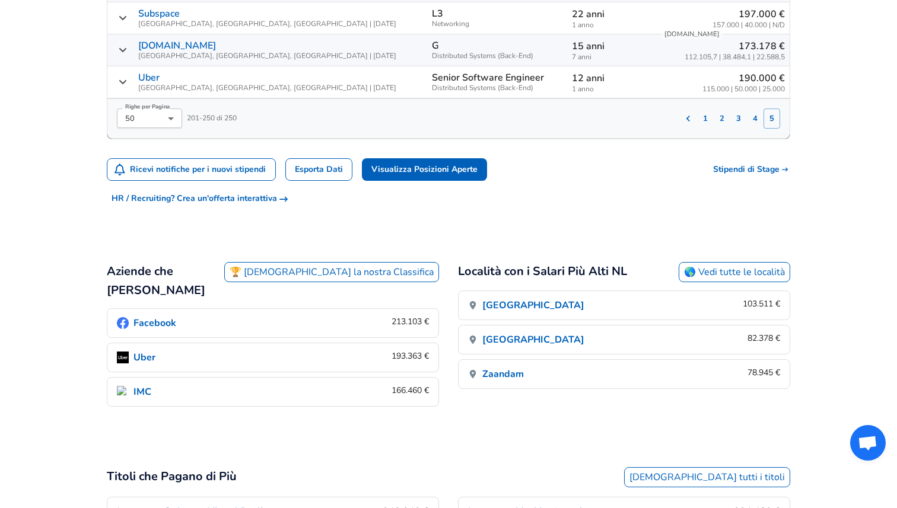
scroll to position [2329, 0]
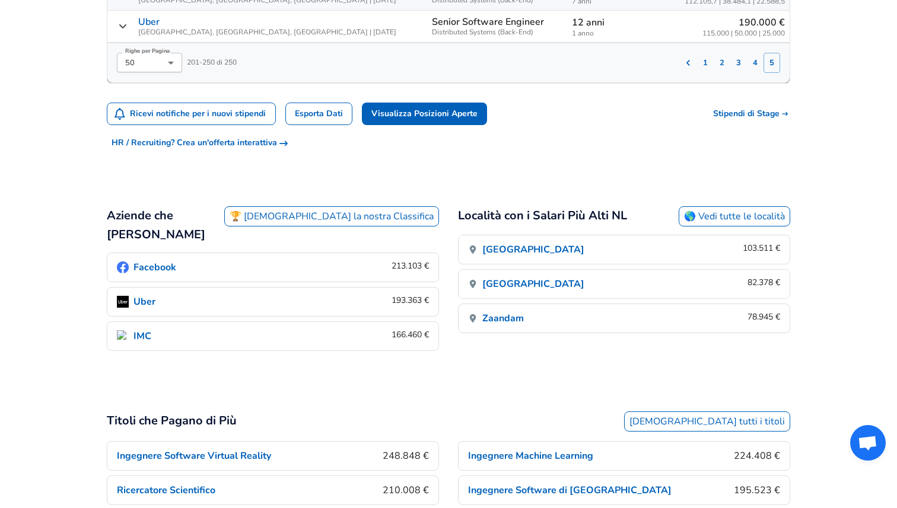
click at [421, 206] on link "🏆 [DEMOGRAPHIC_DATA] la nostra Classifica" at bounding box center [331, 216] width 215 height 20
